Goal: Check status: Check status

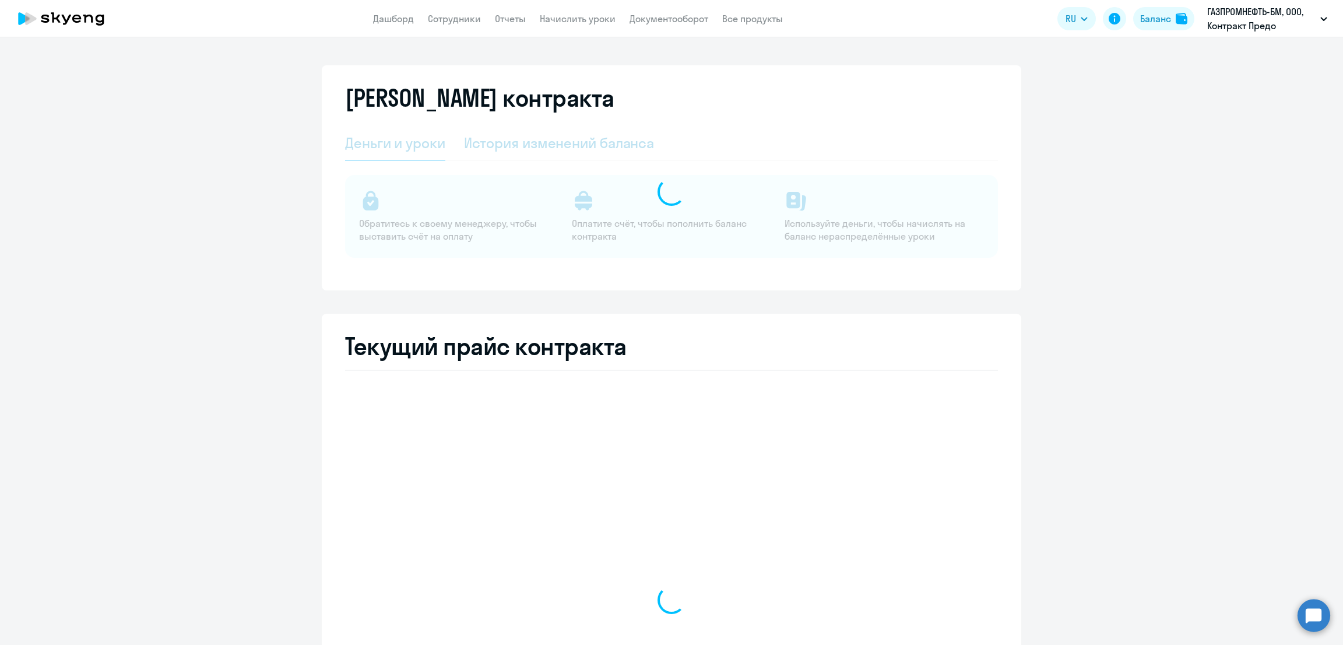
select select "english_adult_not_native_speaker"
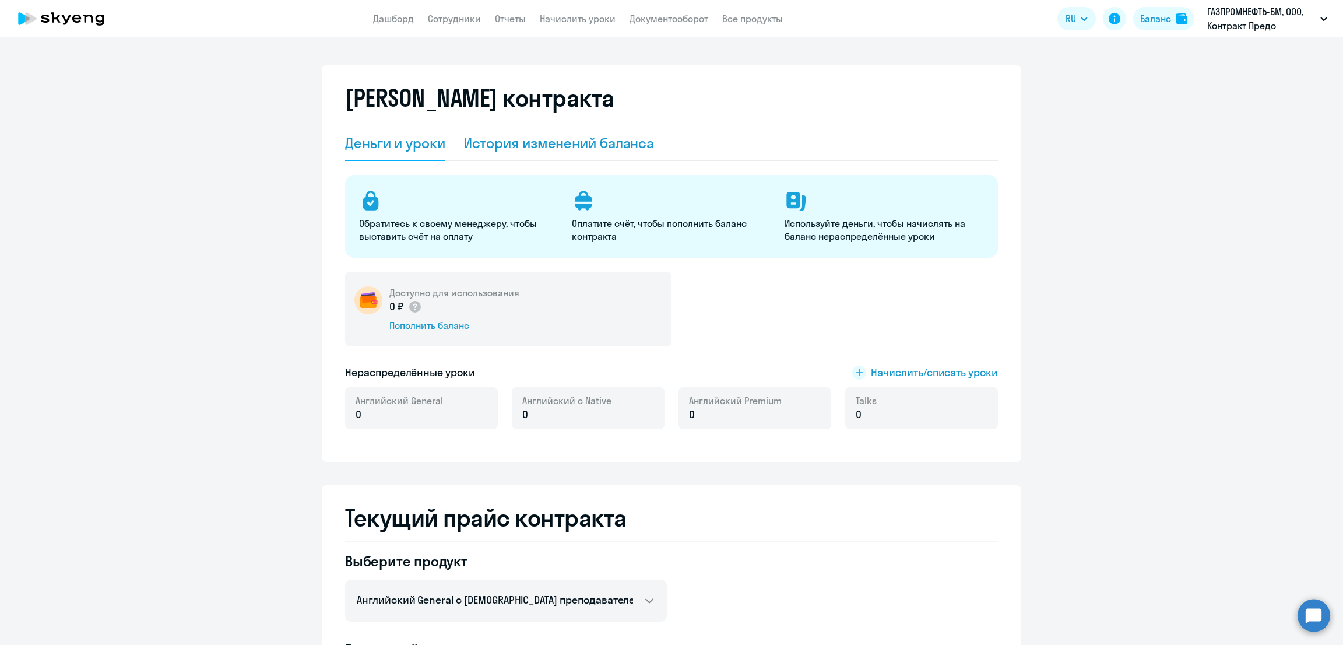
click at [601, 138] on div "История изменений баланса" at bounding box center [559, 142] width 191 height 19
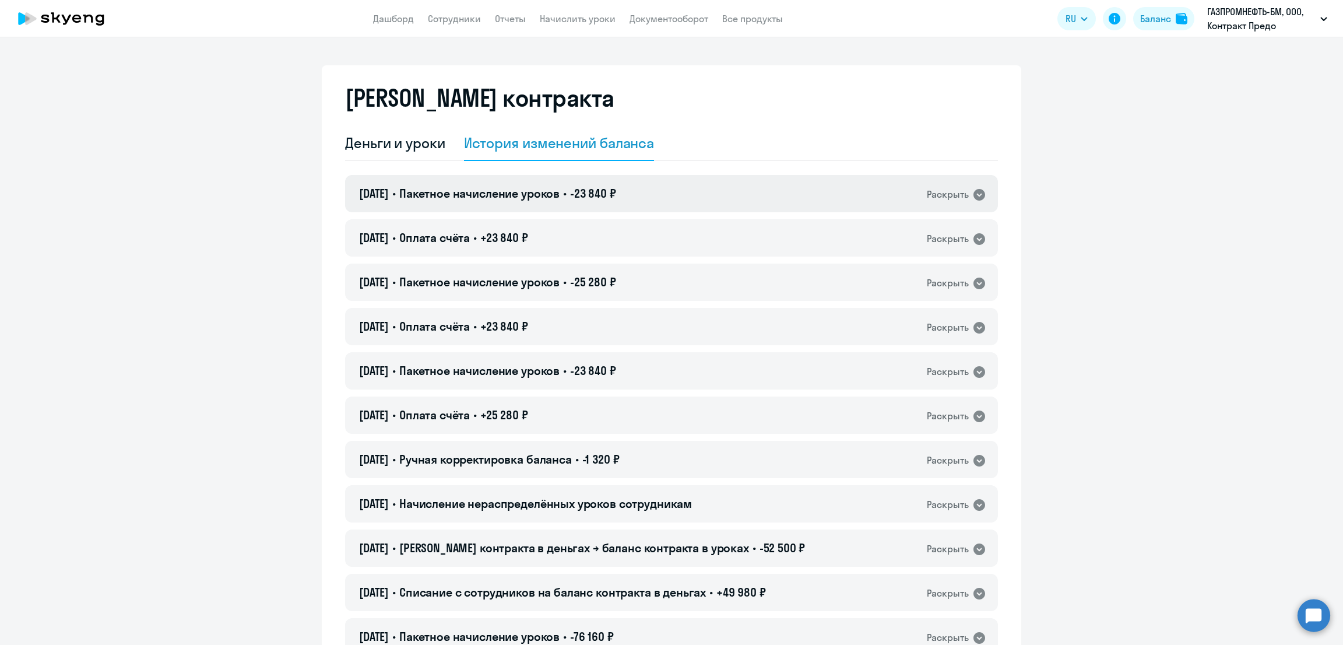
click at [641, 202] on div "[DATE] • Пакетное начисление уроков • -23 840 ₽ Раскрыть" at bounding box center [671, 193] width 653 height 37
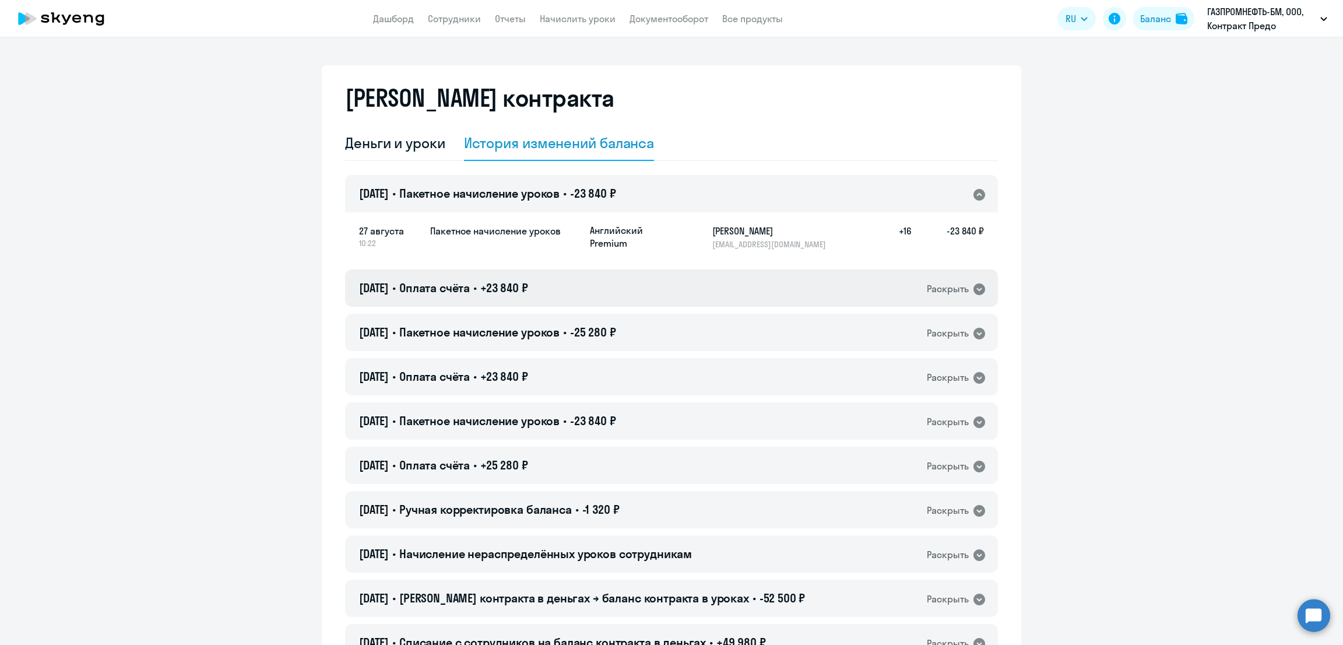
click at [686, 292] on div "[DATE] • Оплата счёта • +23 840 ₽ Раскрыть" at bounding box center [671, 287] width 653 height 37
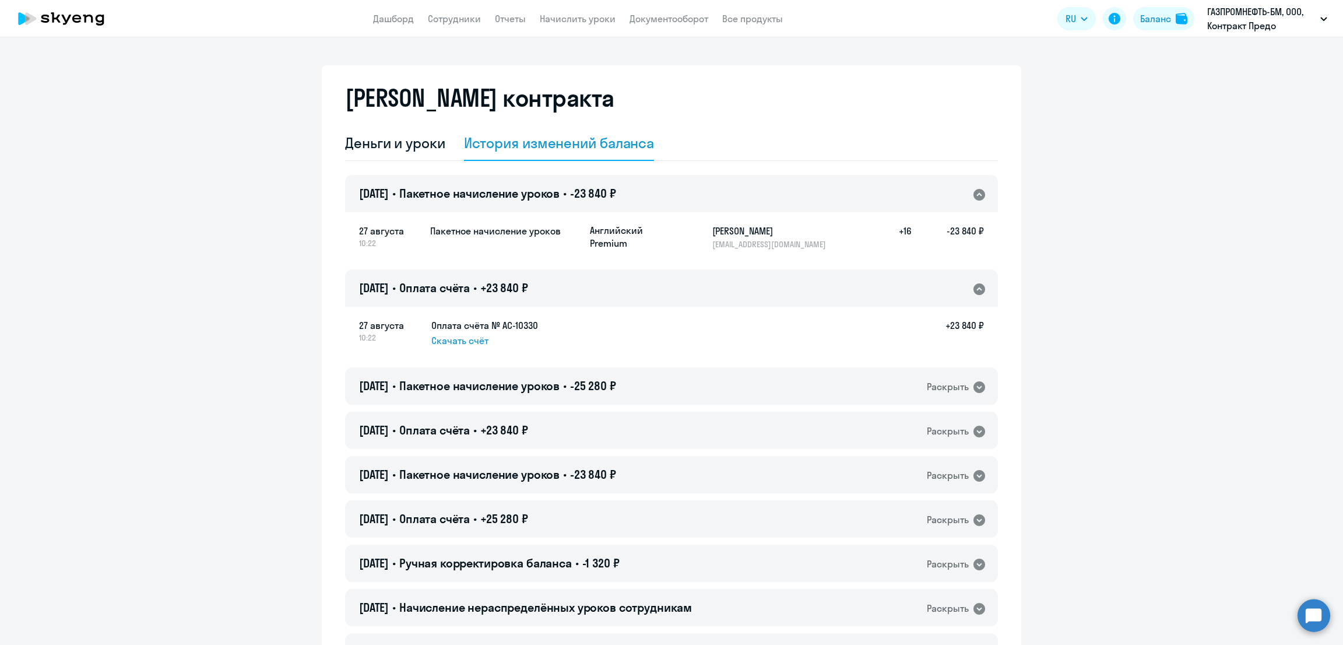
click at [795, 192] on div "[DATE] • Пакетное начисление уроков • -23 840 ₽ Раскрыть" at bounding box center [671, 193] width 653 height 37
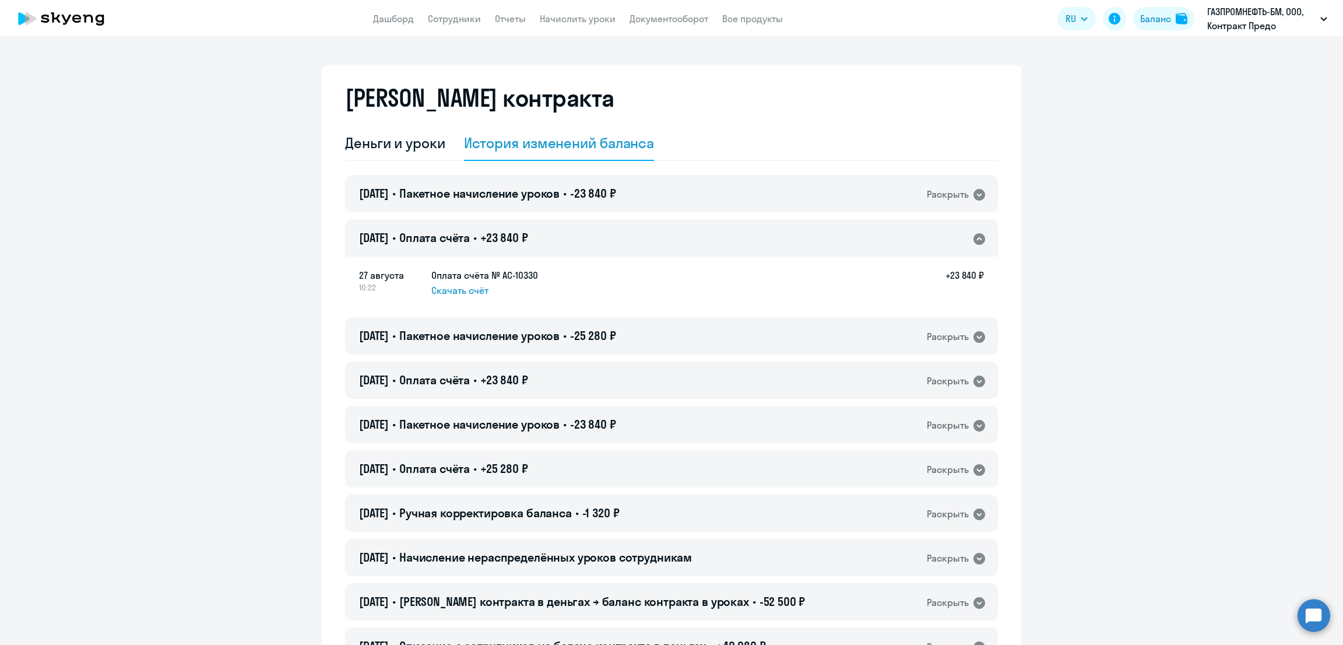
click at [676, 252] on div "[DATE] • Оплата счёта • +23 840 ₽ Раскрыть" at bounding box center [671, 237] width 653 height 37
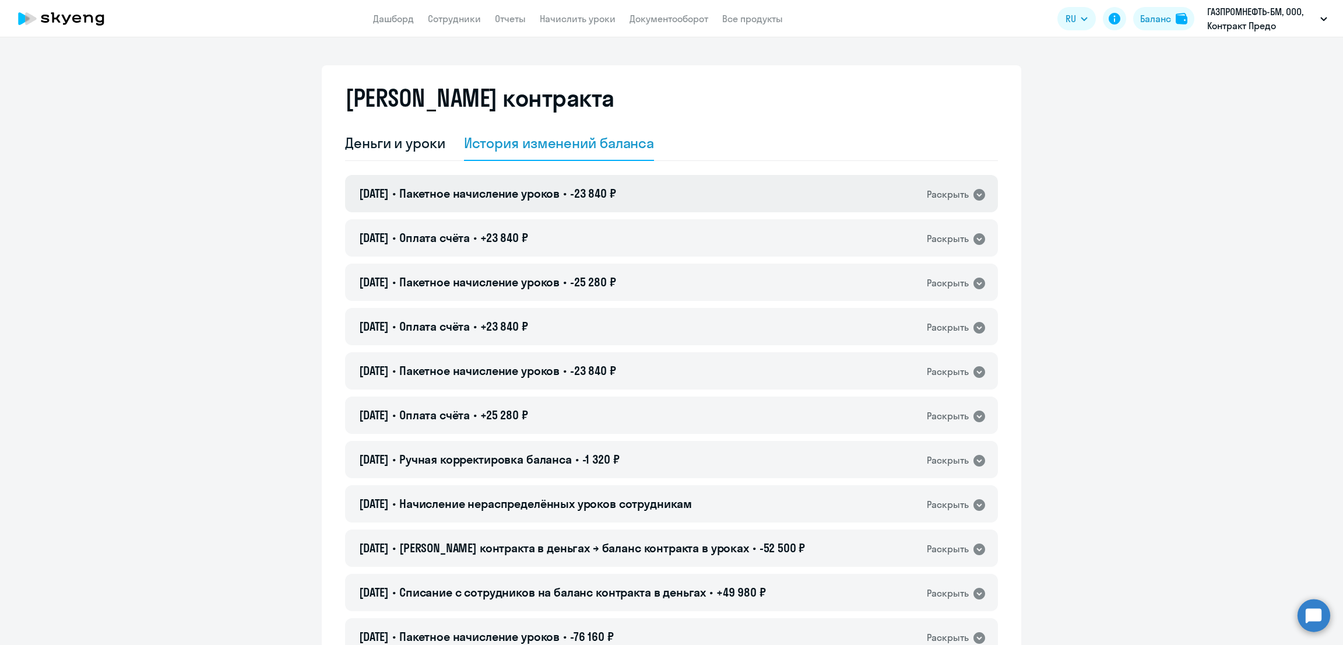
click at [711, 186] on div "[DATE] • Пакетное начисление уроков • -23 840 ₽ Раскрыть" at bounding box center [671, 193] width 653 height 37
